Goal: Navigation & Orientation: Find specific page/section

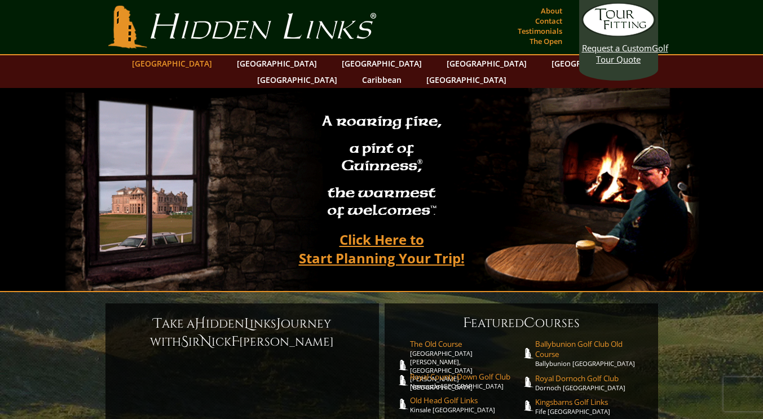
click at [197, 63] on link "[GEOGRAPHIC_DATA]" at bounding box center [171, 63] width 91 height 16
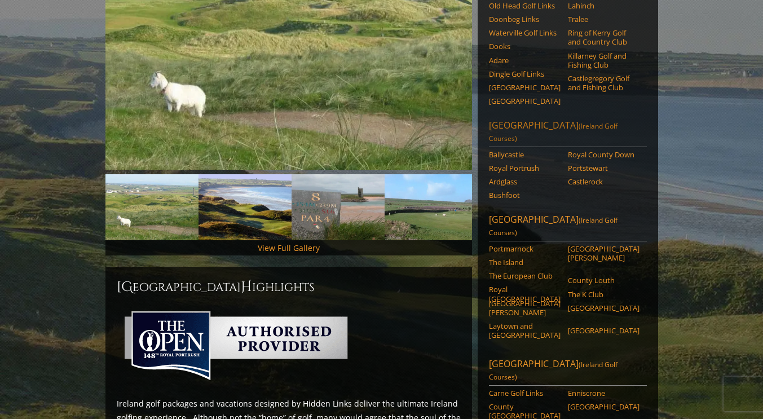
scroll to position [233, 0]
click at [578, 303] on link "Killeen Castle Golf Course" at bounding box center [604, 307] width 72 height 9
